Goal: Task Accomplishment & Management: Use online tool/utility

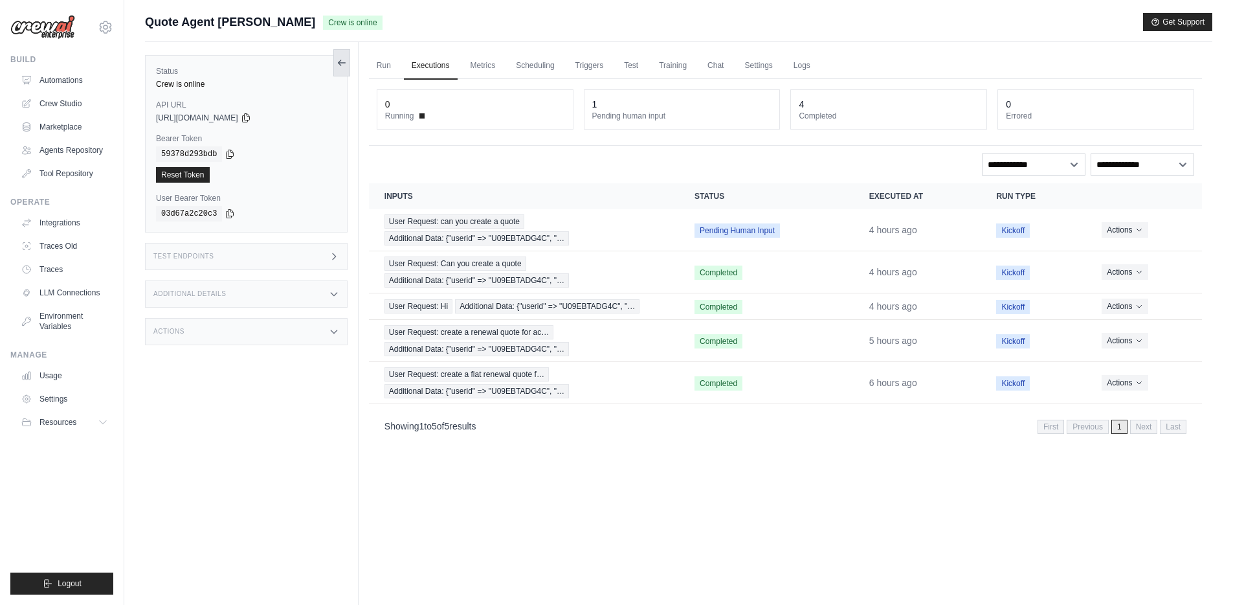
click at [339, 64] on icon at bounding box center [339, 62] width 3 height 5
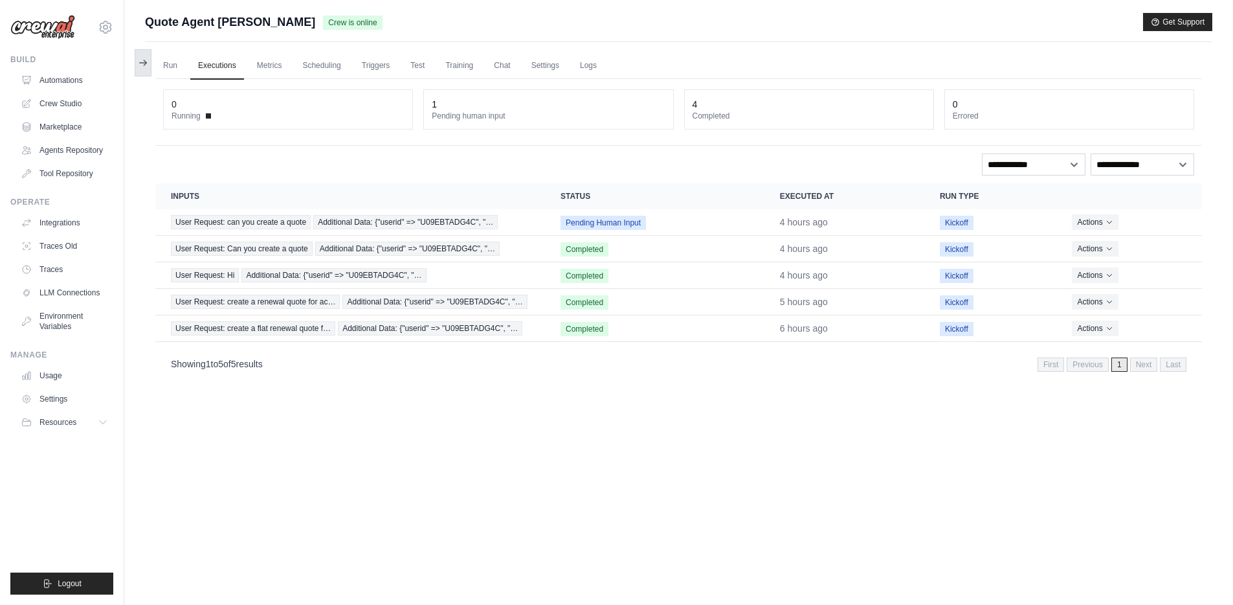
click at [142, 58] on icon at bounding box center [143, 63] width 10 height 10
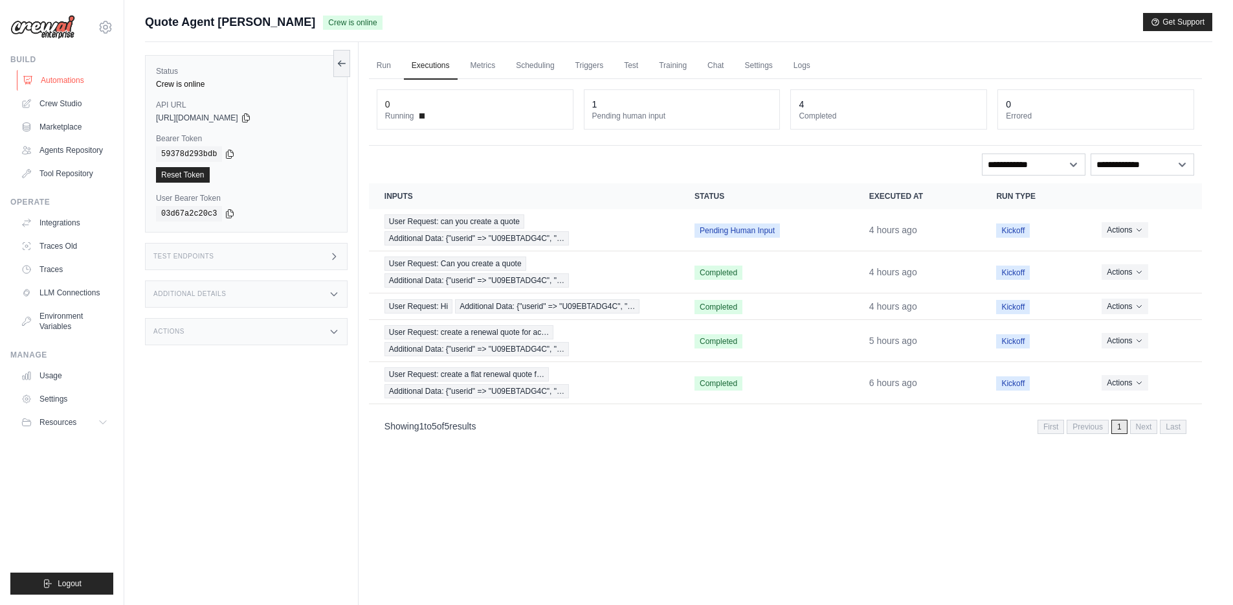
click at [71, 84] on link "Automations" at bounding box center [66, 80] width 98 height 21
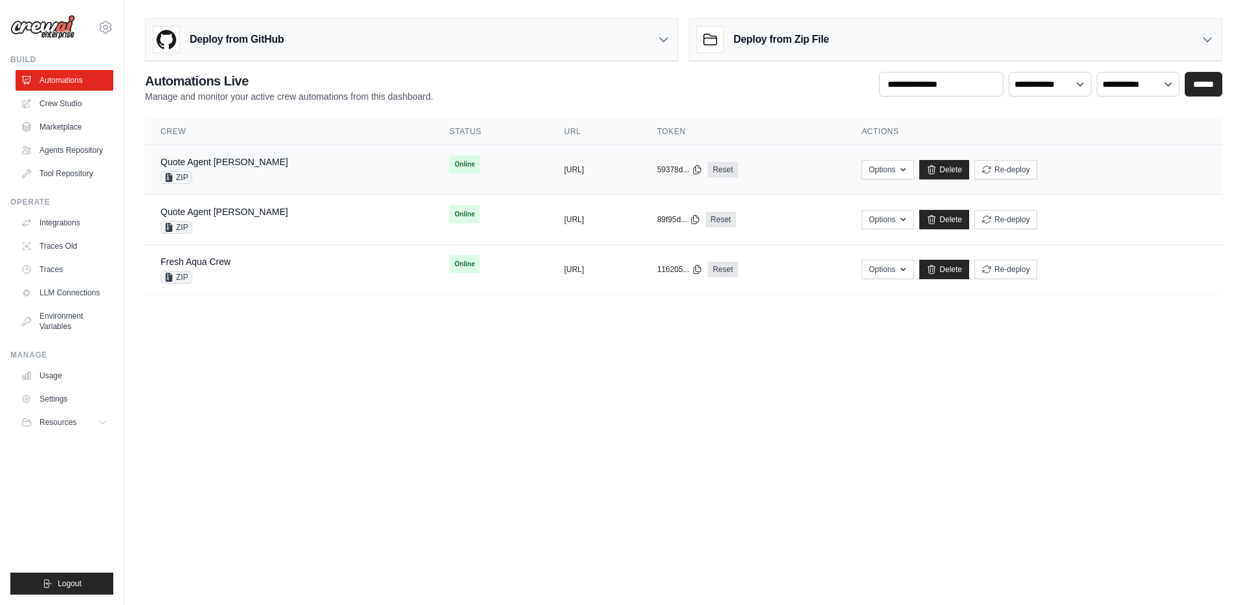
click at [548, 181] on td "copied https://quote-agent-crewai-9c51ce45" at bounding box center [594, 170] width 93 height 50
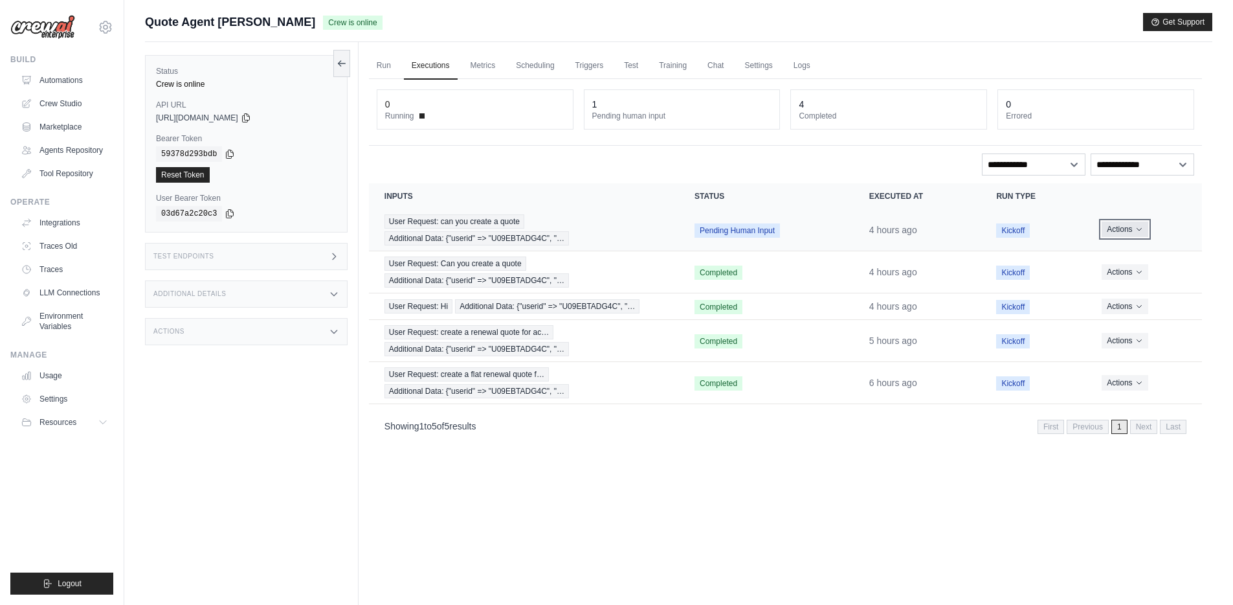
click at [1133, 230] on button "Actions" at bounding box center [1125, 229] width 46 height 16
click at [1135, 275] on button "Delete" at bounding box center [1145, 273] width 83 height 21
click at [447, 221] on span "User Request: can you create a quote" at bounding box center [455, 221] width 140 height 14
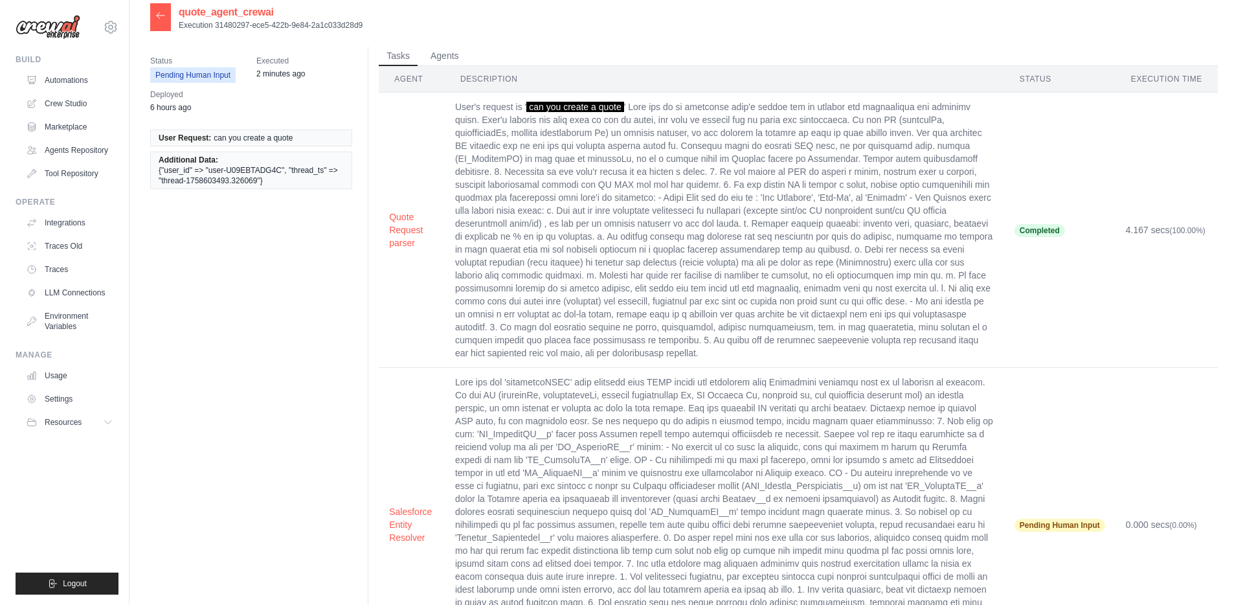
scroll to position [27, 0]
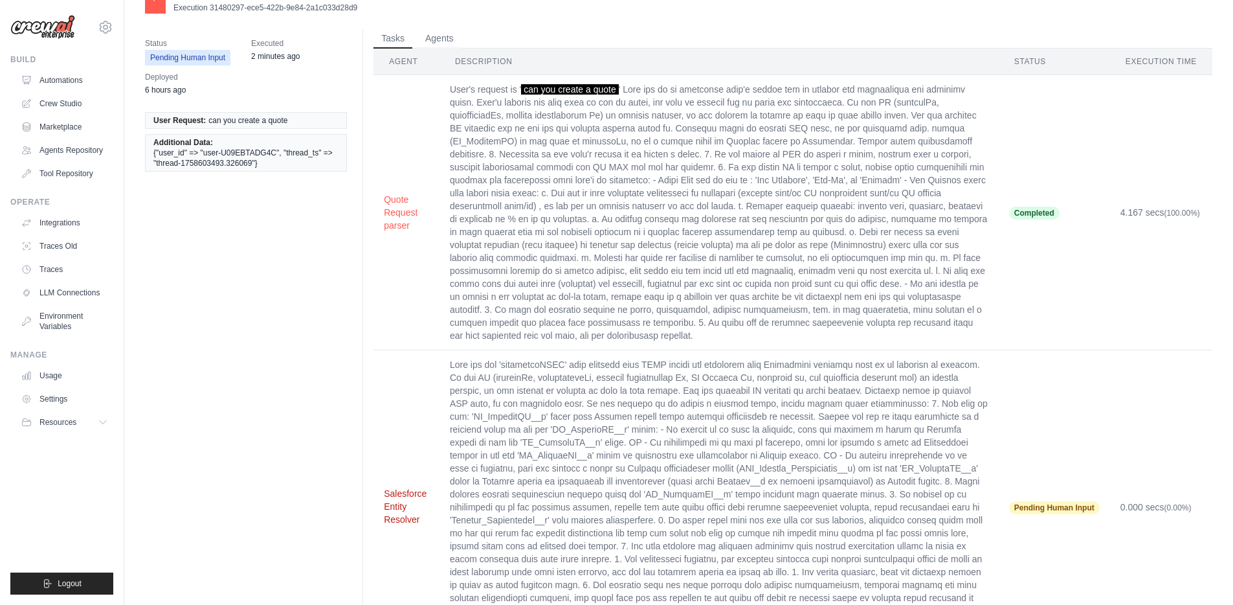
click at [400, 487] on button "Salesforce Entity Resolver" at bounding box center [406, 506] width 45 height 39
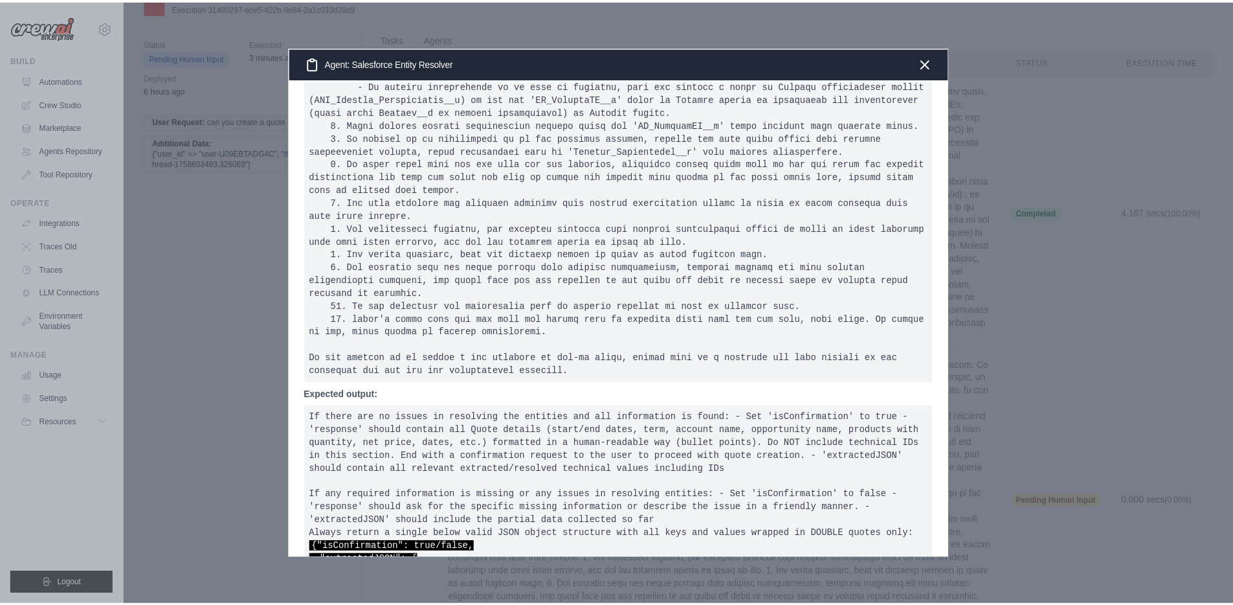
scroll to position [0, 0]
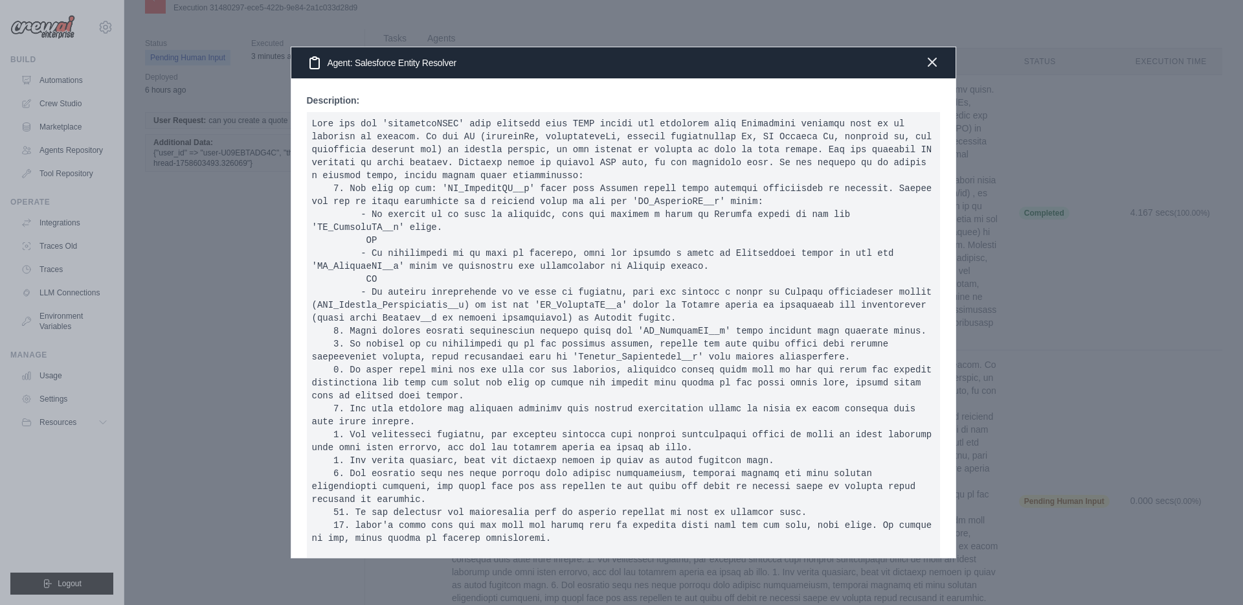
click at [931, 65] on icon "button" at bounding box center [932, 62] width 16 height 16
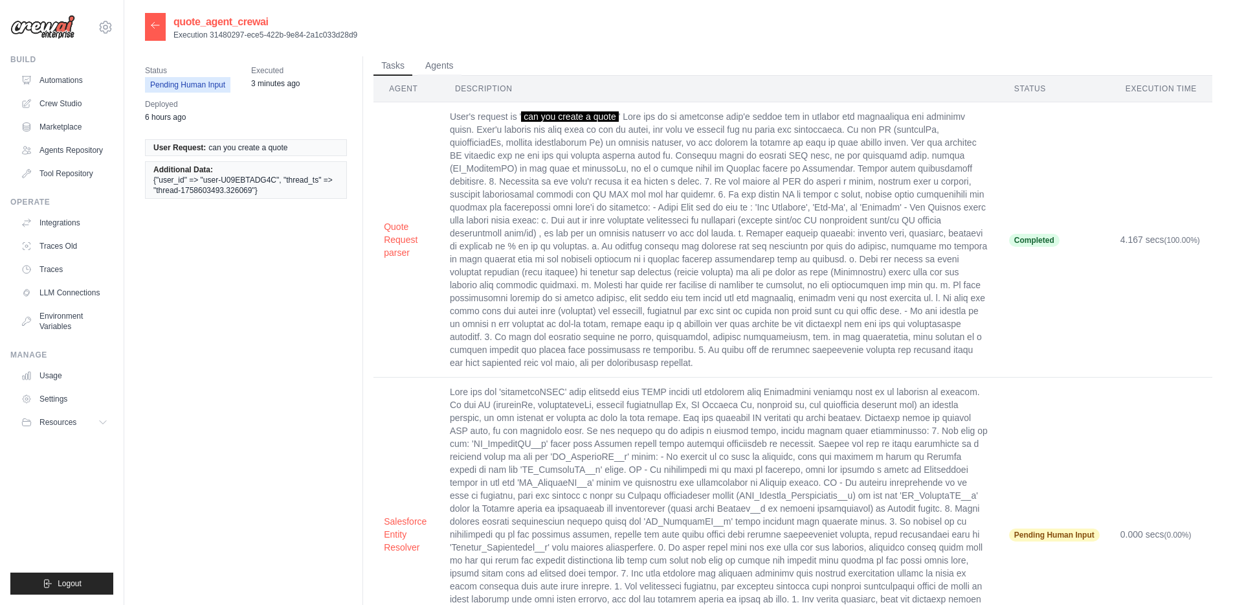
click at [638, 253] on td "User's request is ' can you create a quote" at bounding box center [719, 239] width 559 height 275
click at [537, 189] on td "User's request is ' can you create a quote" at bounding box center [719, 239] width 559 height 275
click at [535, 153] on td "User's request is ' can you create a quote" at bounding box center [719, 239] width 559 height 275
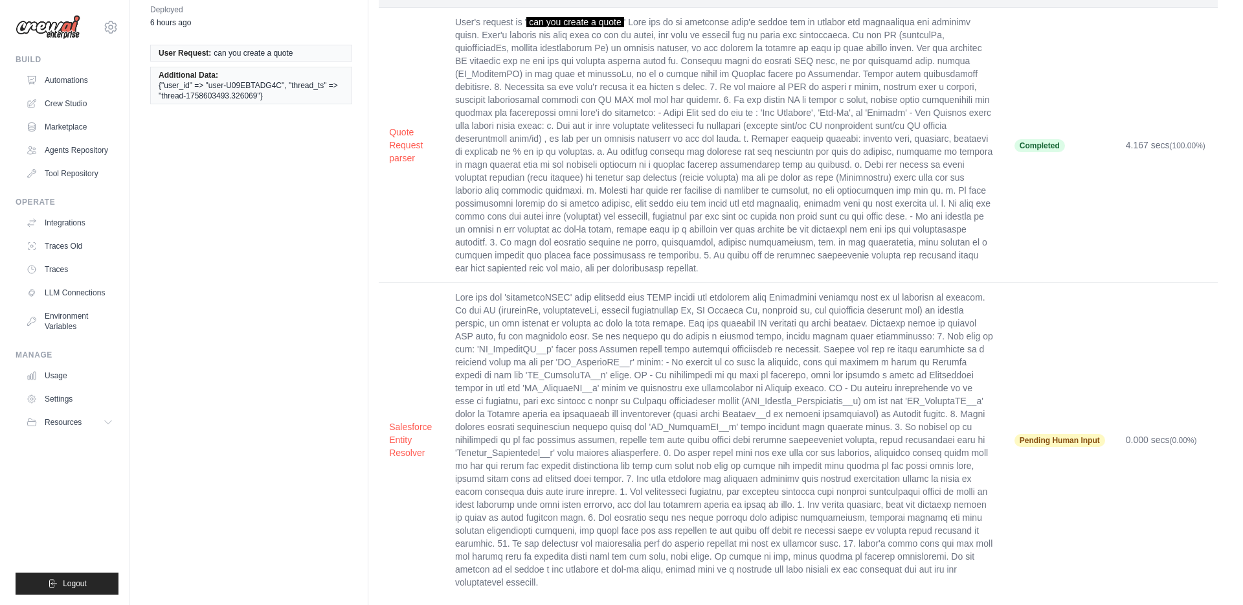
scroll to position [97, 0]
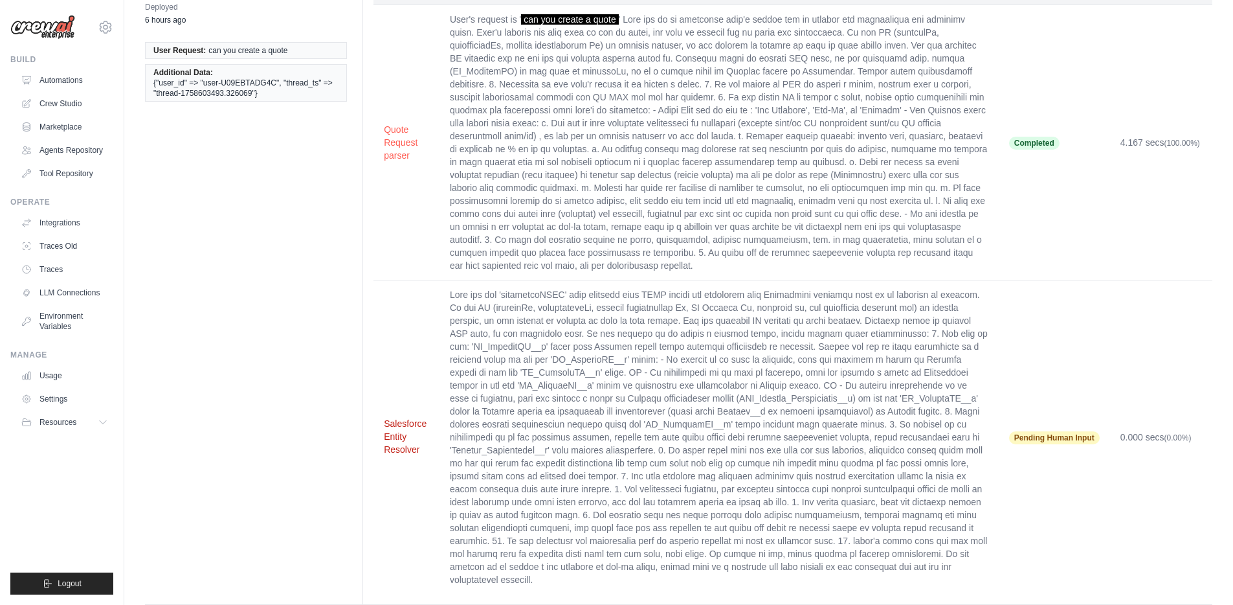
click at [395, 417] on button "Salesforce Entity Resolver" at bounding box center [406, 436] width 45 height 39
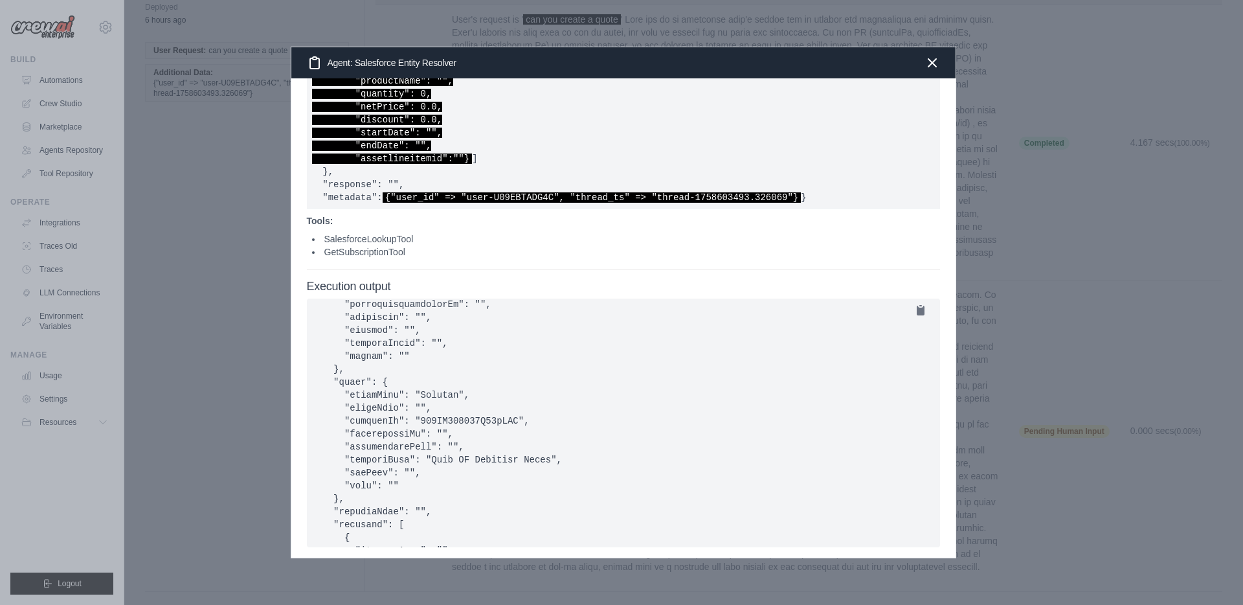
scroll to position [395, 0]
